Goal: Task Accomplishment & Management: Complete application form

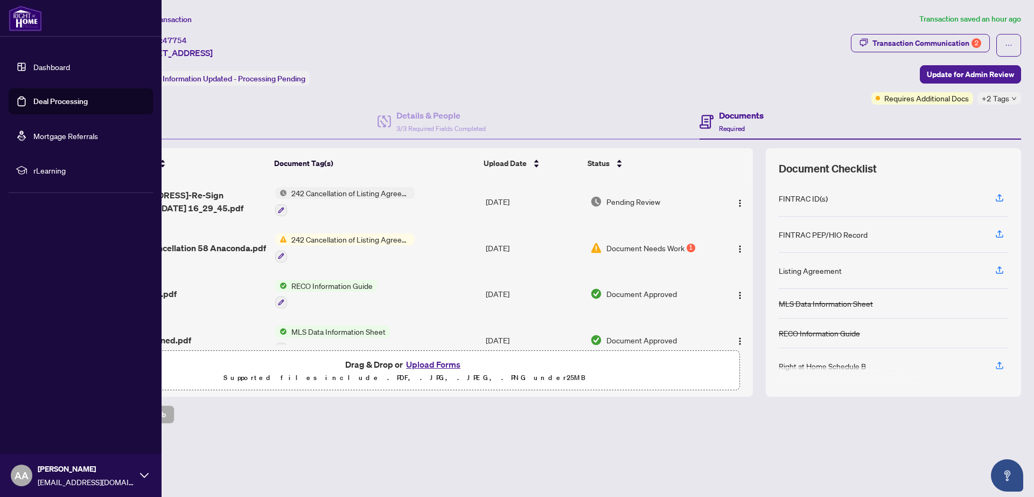
click at [48, 104] on link "Deal Processing" at bounding box center [60, 101] width 54 height 10
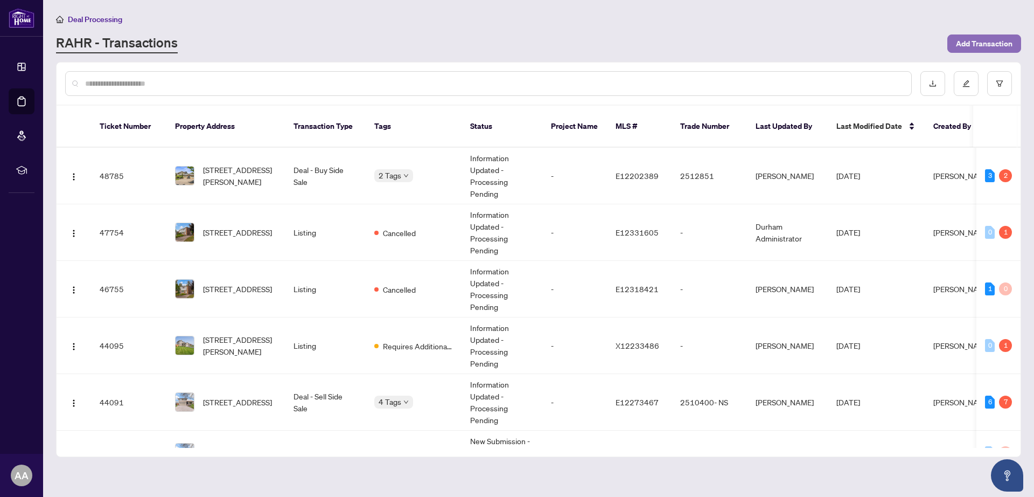
click at [983, 44] on span "Add Transaction" at bounding box center [984, 43] width 57 height 17
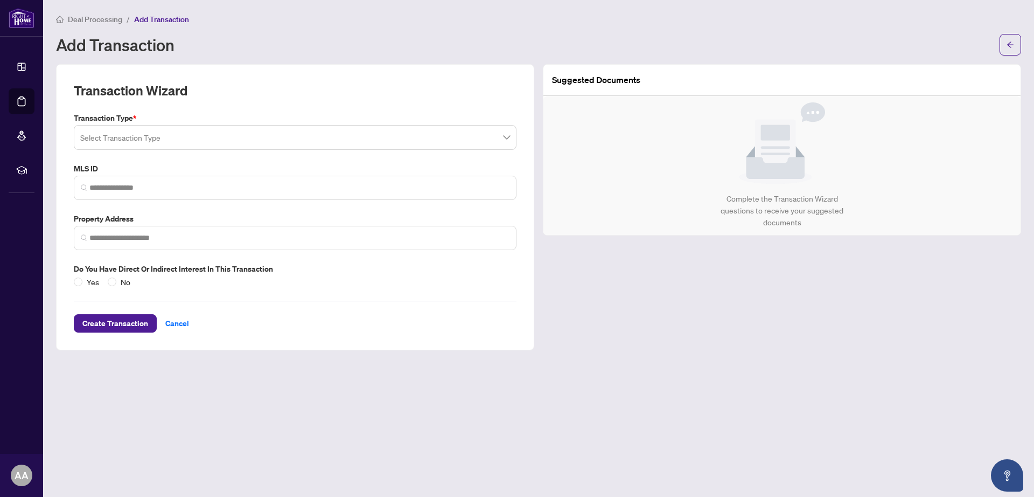
click at [196, 139] on input "search" at bounding box center [290, 139] width 420 height 24
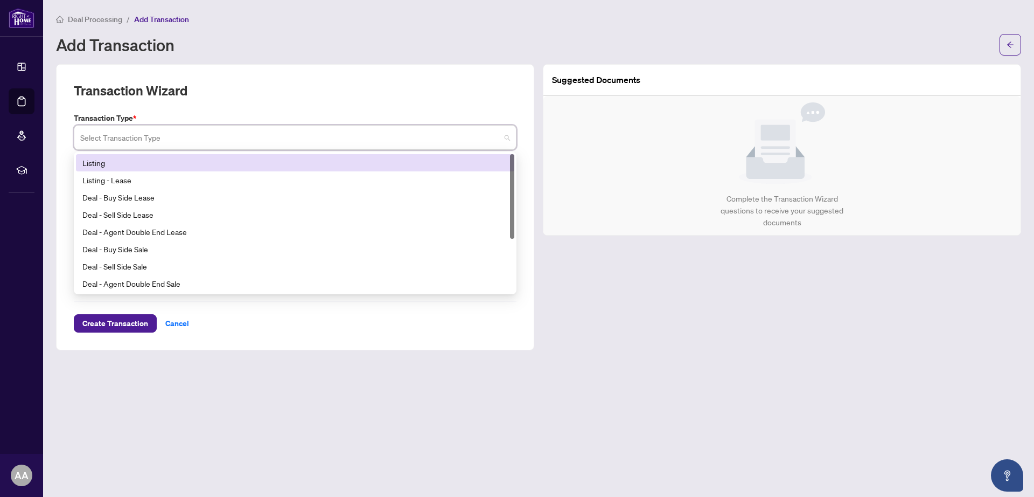
click at [127, 159] on div "Listing" at bounding box center [295, 163] width 426 height 12
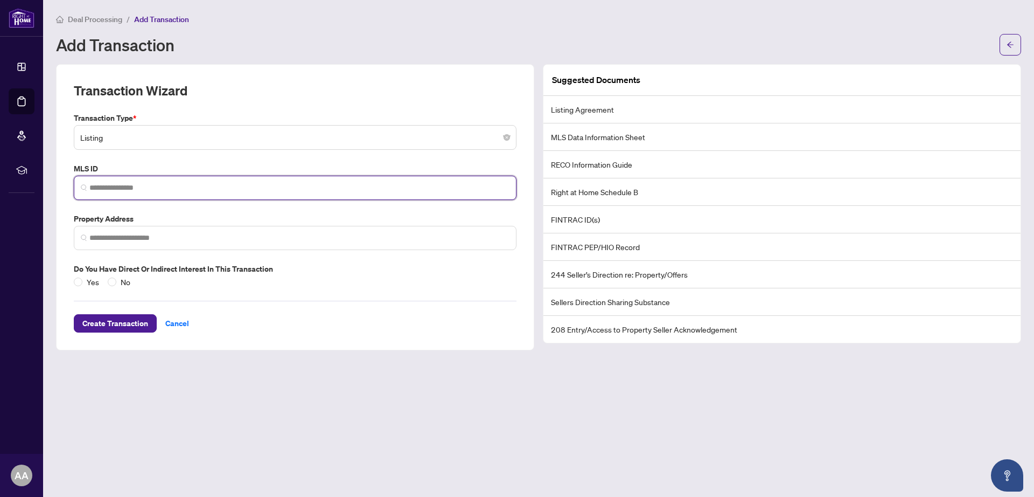
click at [126, 186] on input "search" at bounding box center [299, 187] width 420 height 11
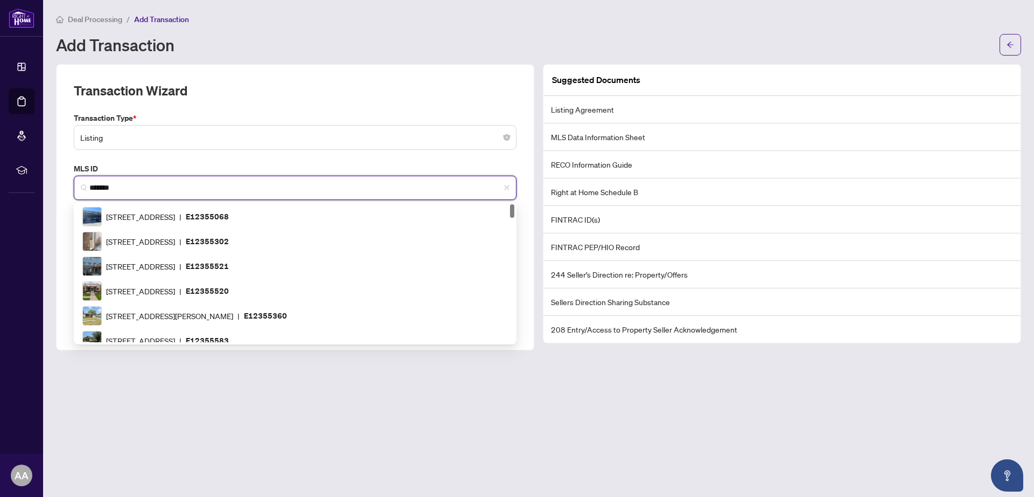
scroll to position [1256, 0]
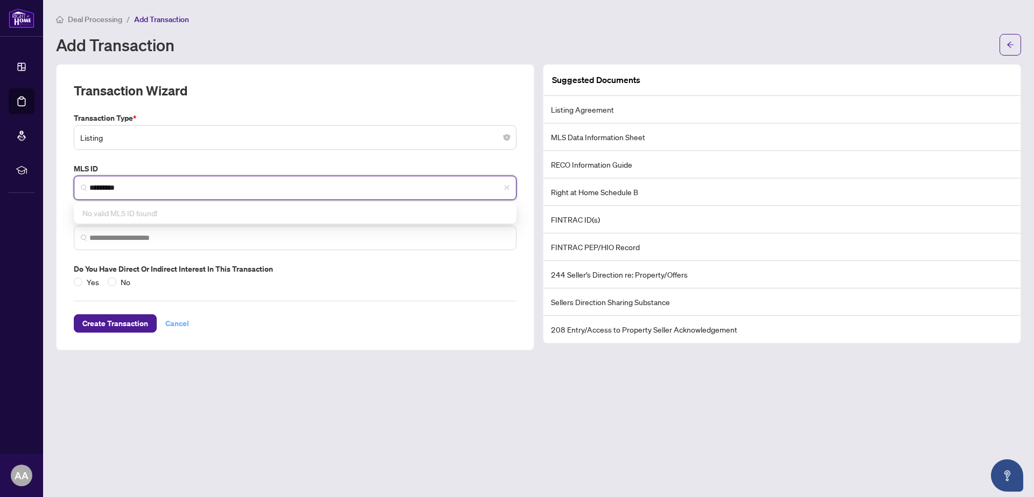
type input "*********"
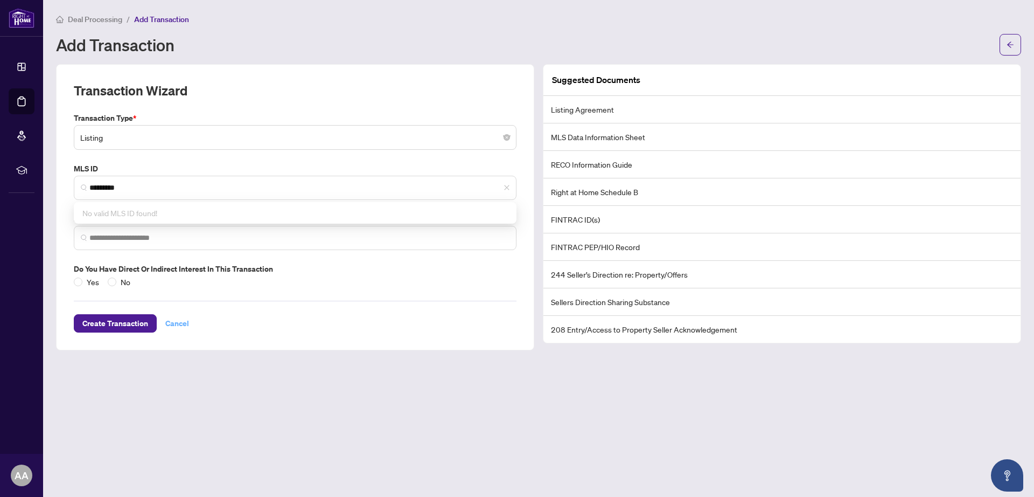
click at [177, 322] on span "Cancel" at bounding box center [177, 323] width 24 height 17
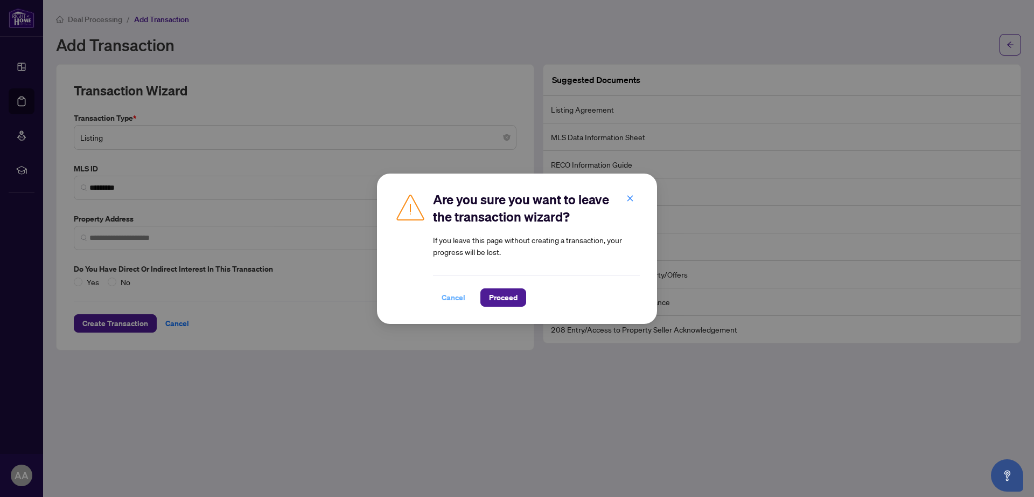
click at [453, 298] on span "Cancel" at bounding box center [454, 297] width 24 height 17
